Goal: Information Seeking & Learning: Learn about a topic

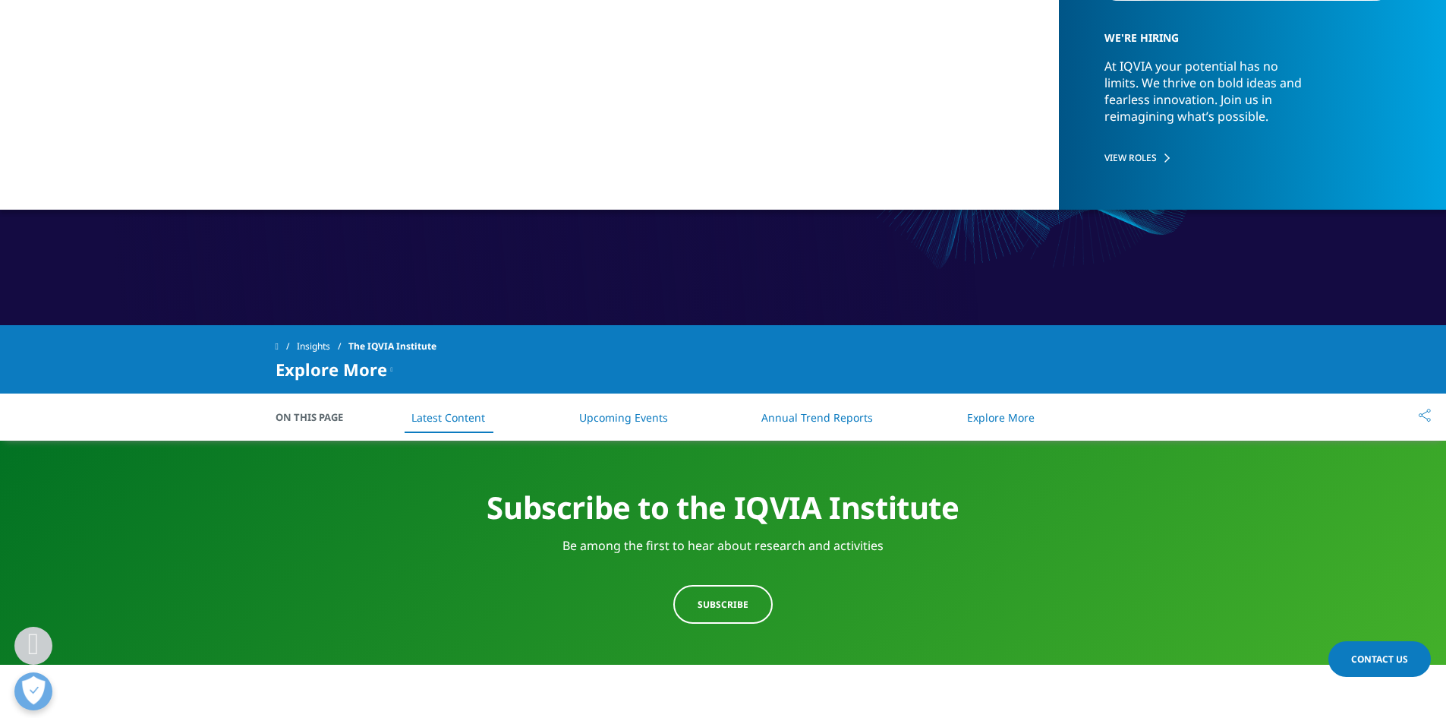
click at [787, 415] on link "Annual Trend Reports" at bounding box center [818, 417] width 112 height 14
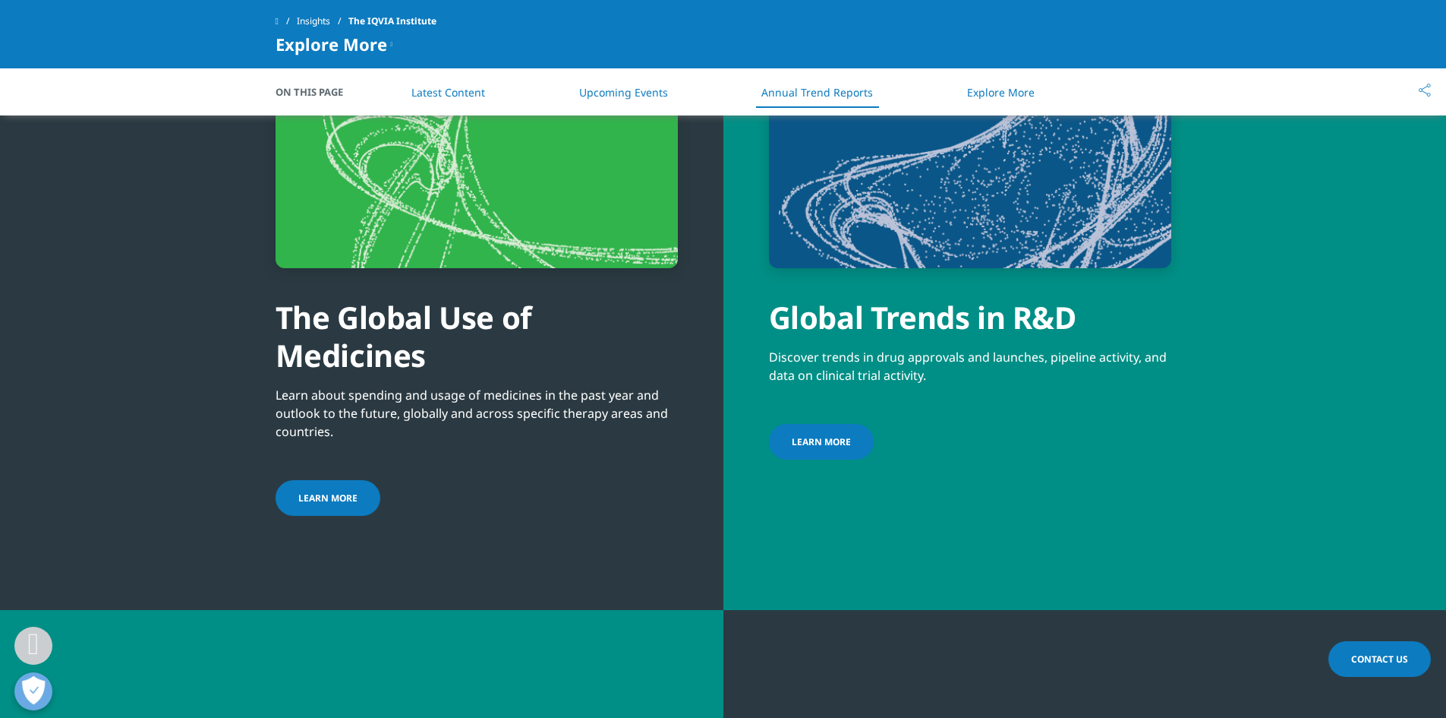
scroll to position [4750, 0]
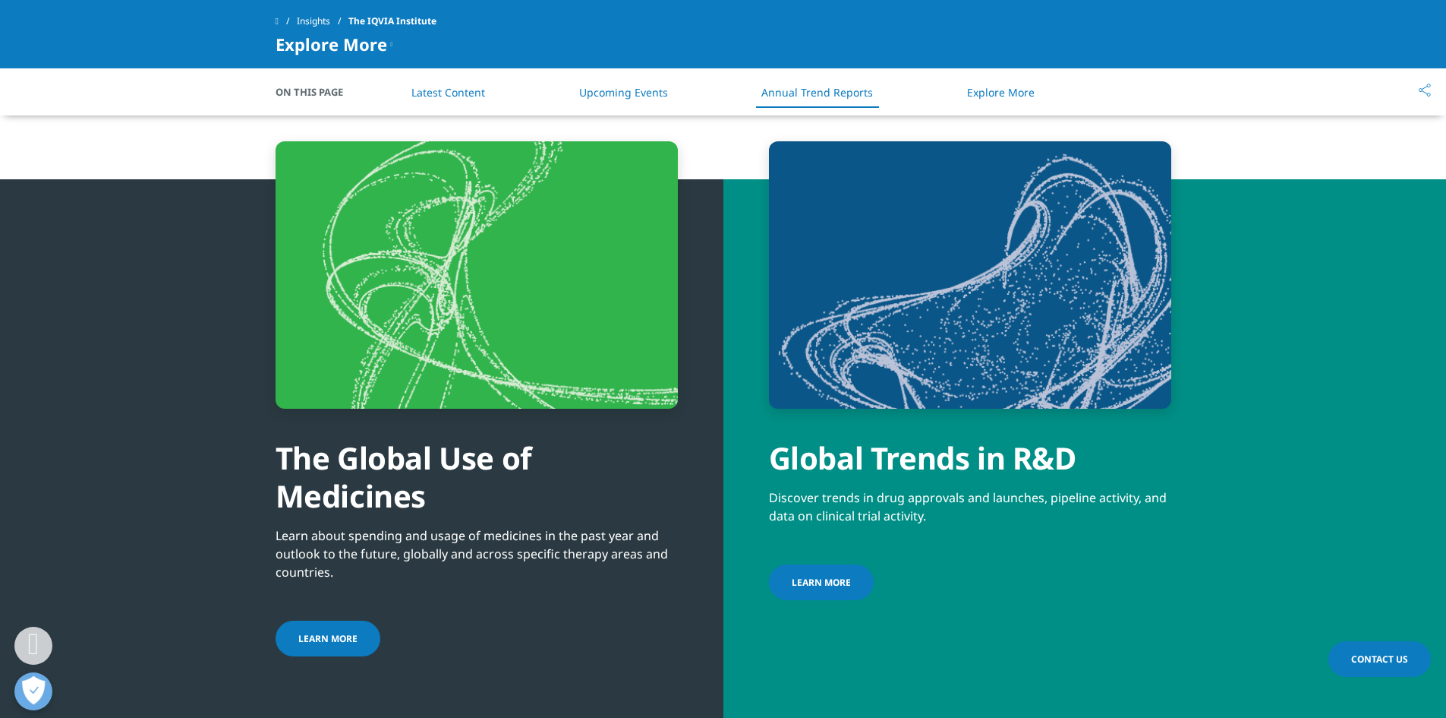
click at [321, 601] on div "The Global Use of Medicines Learn about spending and usage of medicines in the …" at bounding box center [477, 400] width 402 height 518
click at [321, 632] on span "LEARN MORE" at bounding box center [327, 638] width 59 height 13
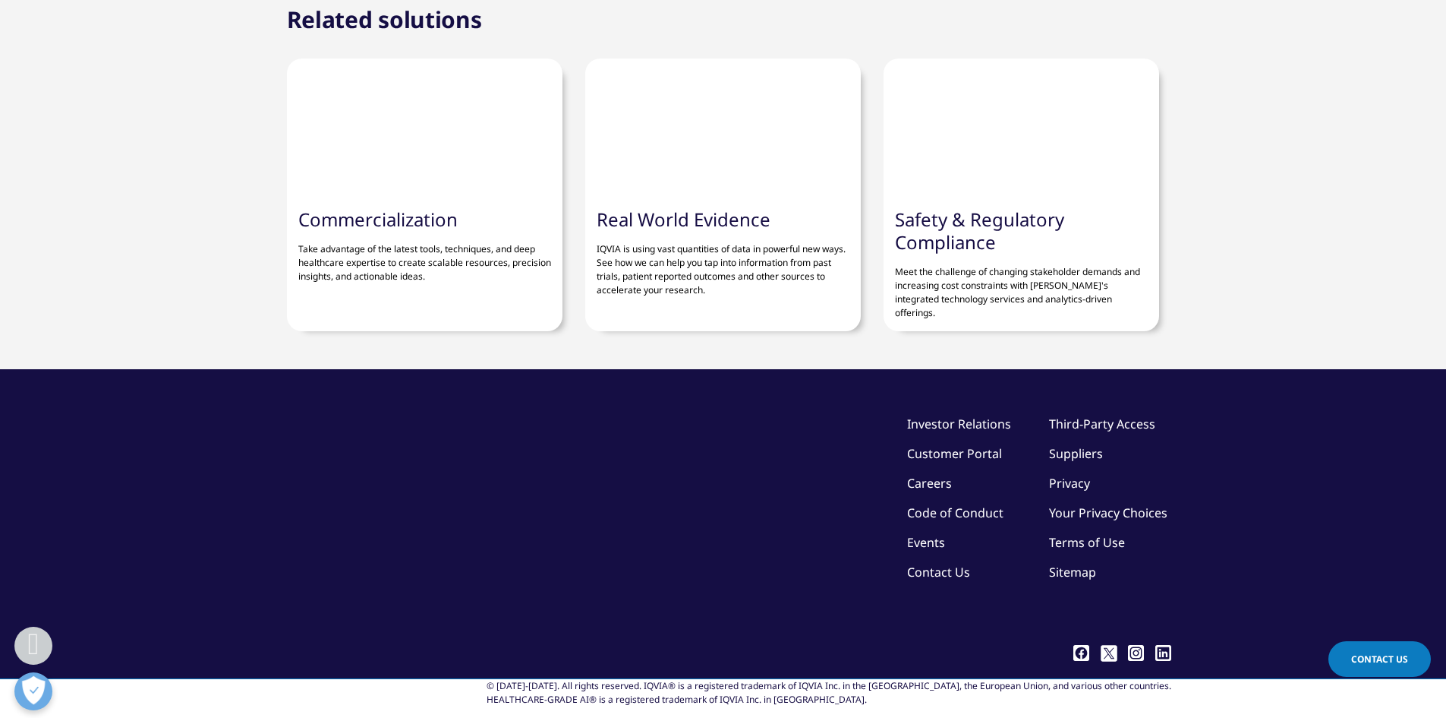
scroll to position [5430, 0]
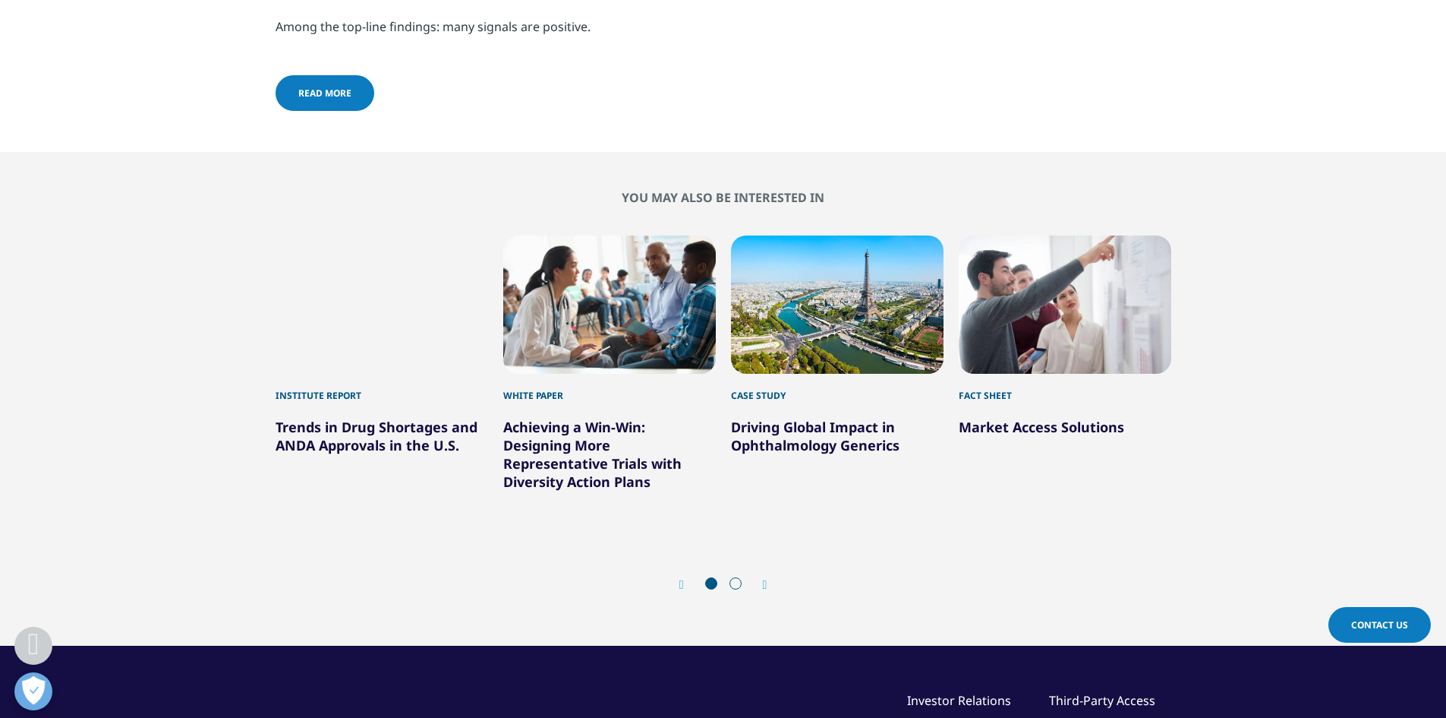
scroll to position [6182, 0]
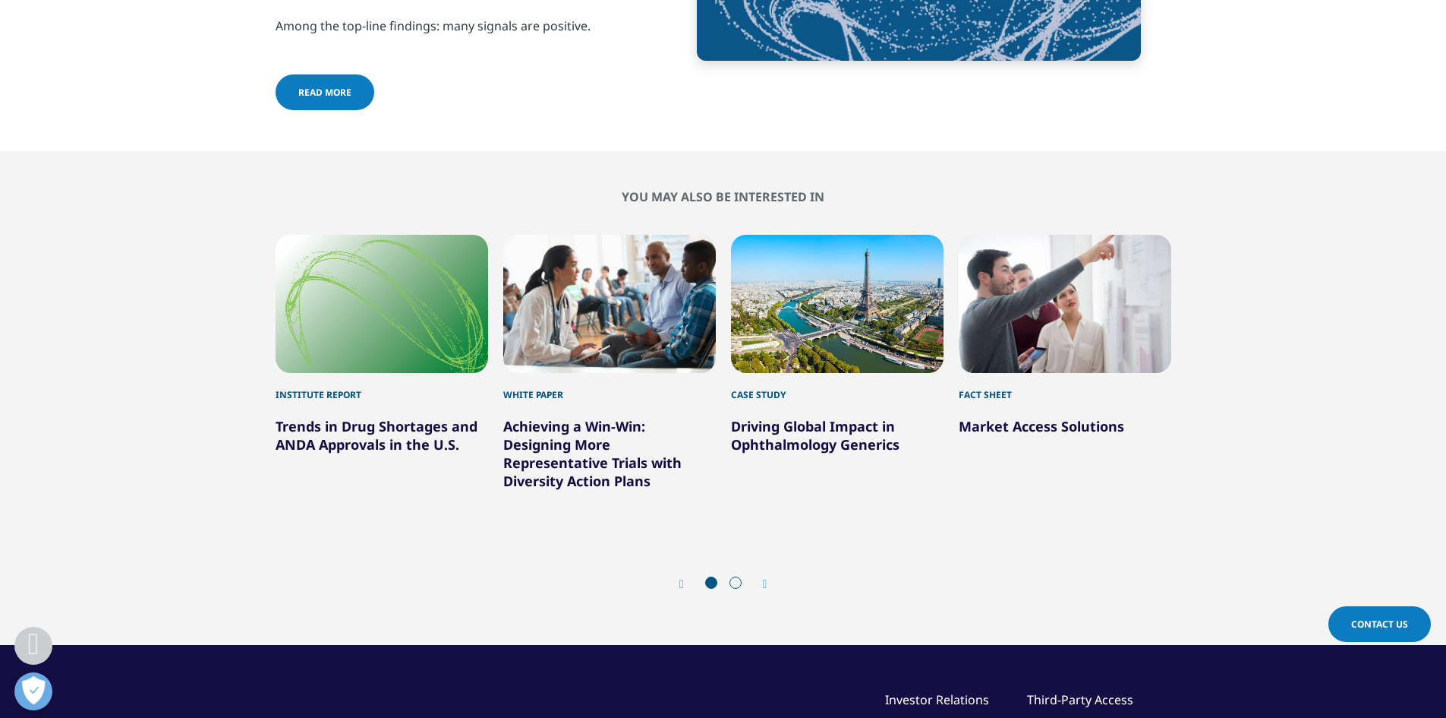
click at [772, 582] on div "Prev Next" at bounding box center [724, 584] width 896 height 46
click at [1017, 420] on link "Market Access Solutions" at bounding box center [1042, 426] width 166 height 18
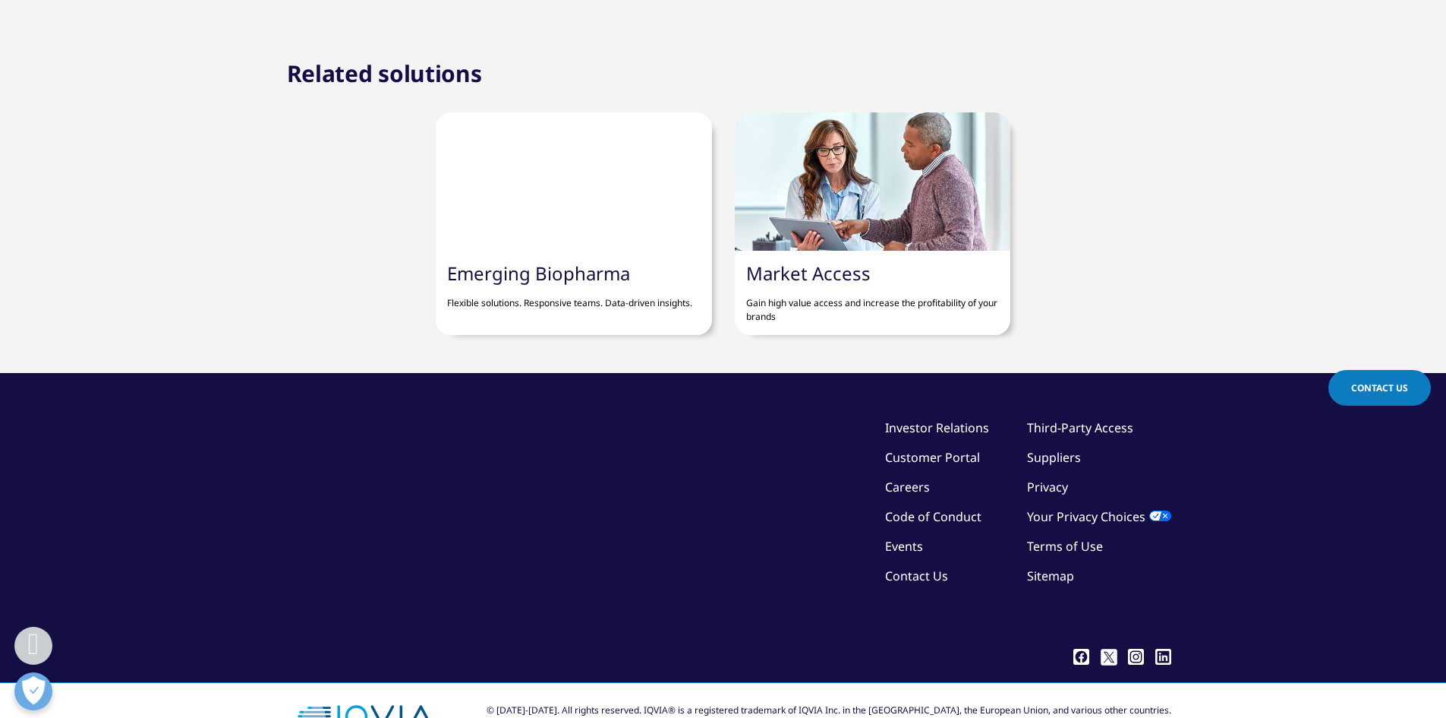
scroll to position [1364, 0]
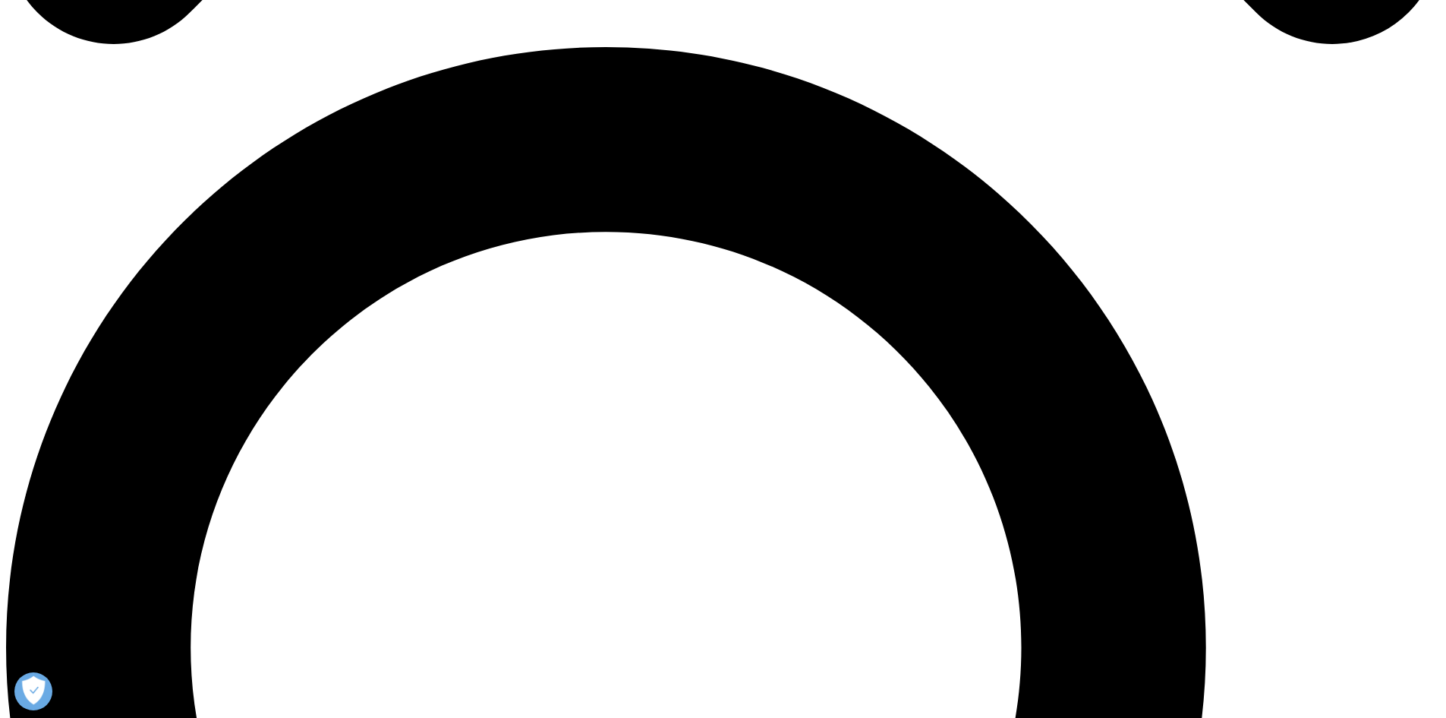
scroll to position [1413, 0]
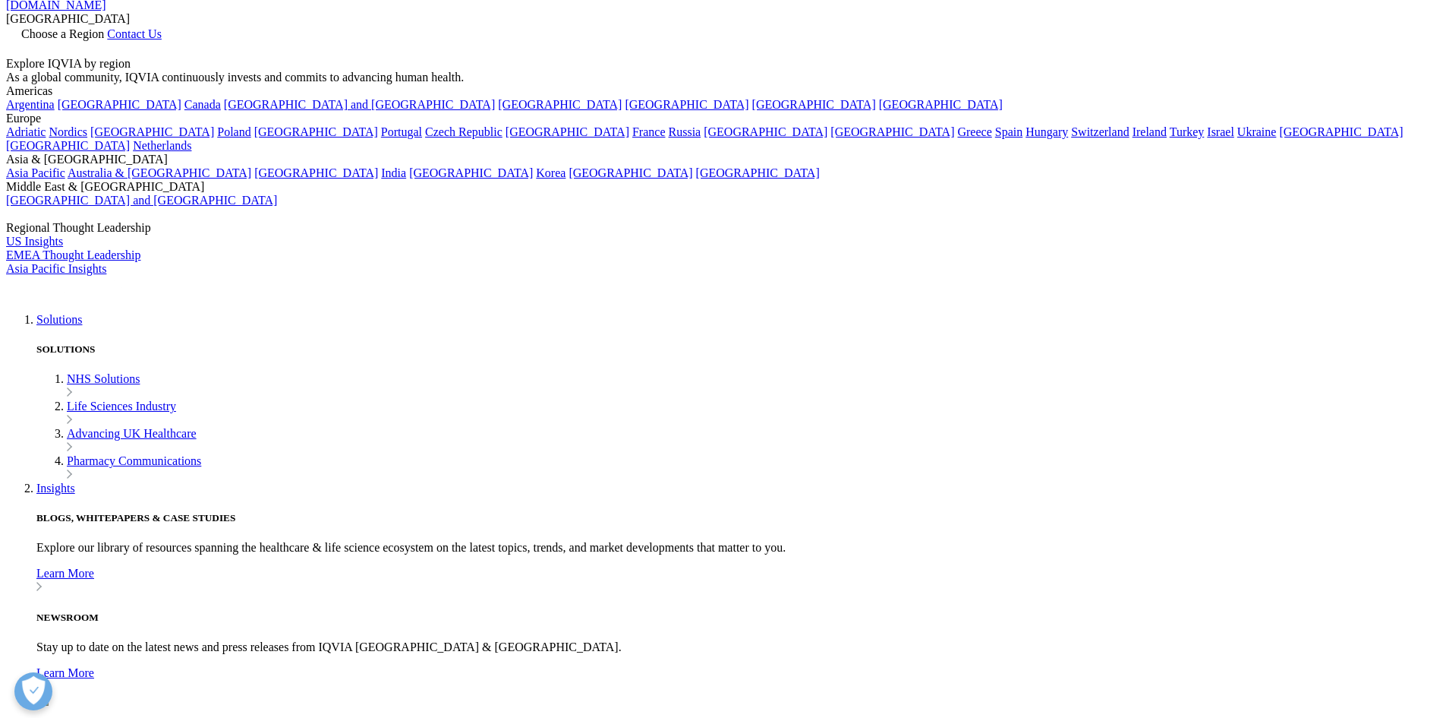
scroll to position [51, 0]
